Goal: Navigation & Orientation: Find specific page/section

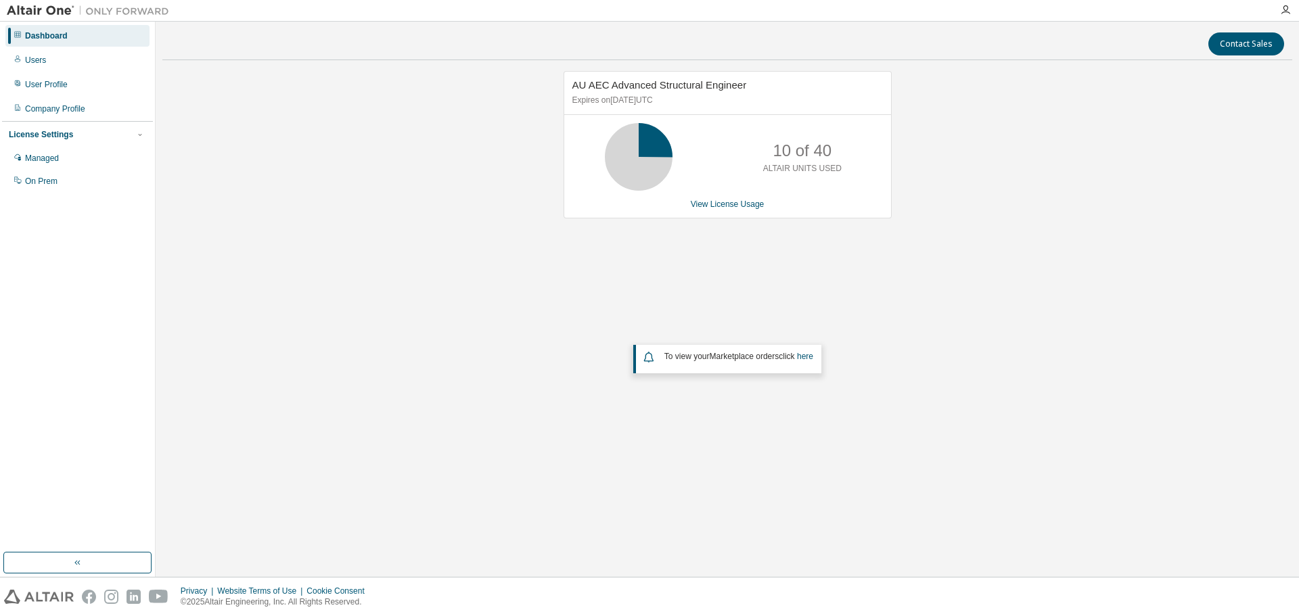
click at [454, 235] on div "AU AEC Advanced Structural Engineer Expires on [DATE] UTC 10 of 40 ALTAIR UNITS…" at bounding box center [727, 271] width 1130 height 401
click at [449, 276] on div "AU AEC Advanced Structural Engineer Expires on [DATE] UTC 10 of 40 ALTAIR UNITS…" at bounding box center [727, 271] width 1130 height 401
drag, startPoint x: 348, startPoint y: 225, endPoint x: 1049, endPoint y: 151, distance: 704.8
click at [400, 224] on div "AU AEC Advanced Structural Engineer Expires on [DATE] UTC 10 of 40 ALTAIR UNITS…" at bounding box center [727, 271] width 1130 height 401
click at [1285, 12] on icon "button" at bounding box center [1285, 10] width 11 height 11
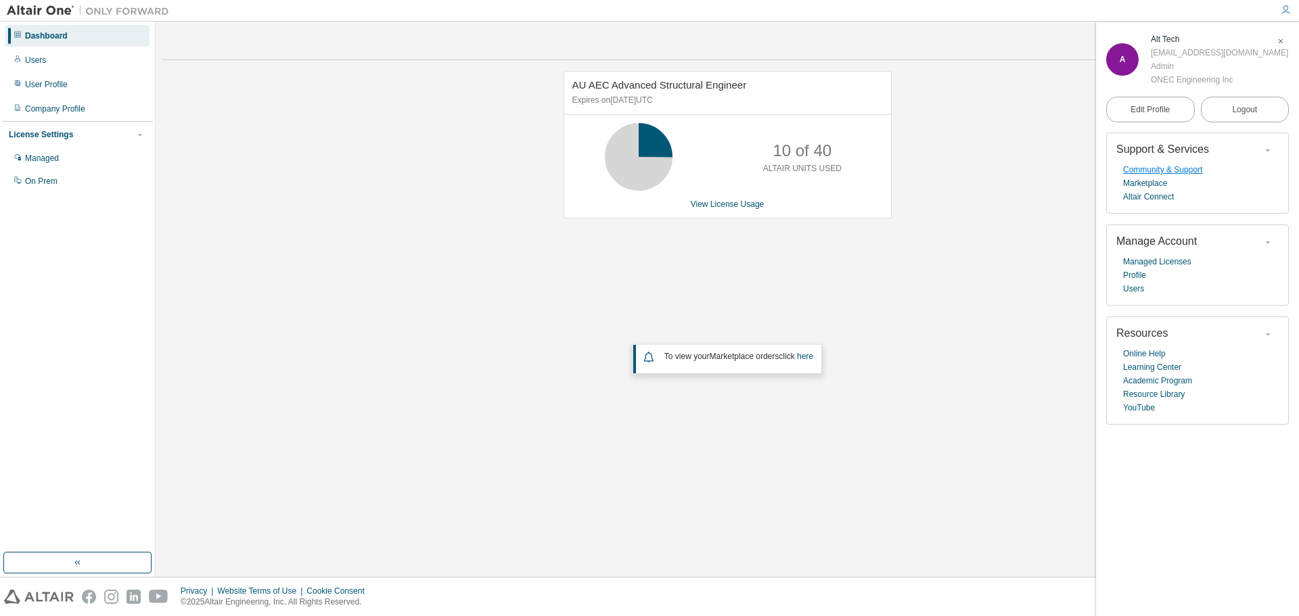
click at [1168, 165] on link "Community & Support" at bounding box center [1162, 170] width 79 height 14
click at [1143, 91] on div "Edit Profile Logout" at bounding box center [1197, 110] width 183 height 46
click at [986, 258] on div "AU AEC Advanced Structural Engineer Expires on [DATE] UTC 10 of 40 ALTAIR UNITS…" at bounding box center [727, 271] width 1130 height 401
drag, startPoint x: 467, startPoint y: 251, endPoint x: 461, endPoint y: 238, distance: 14.2
click at [466, 250] on div "AU AEC Advanced Structural Engineer Expires on [DATE] UTC 10 of 40 ALTAIR UNITS…" at bounding box center [727, 271] width 1130 height 401
